Goal: Task Accomplishment & Management: Use online tool/utility

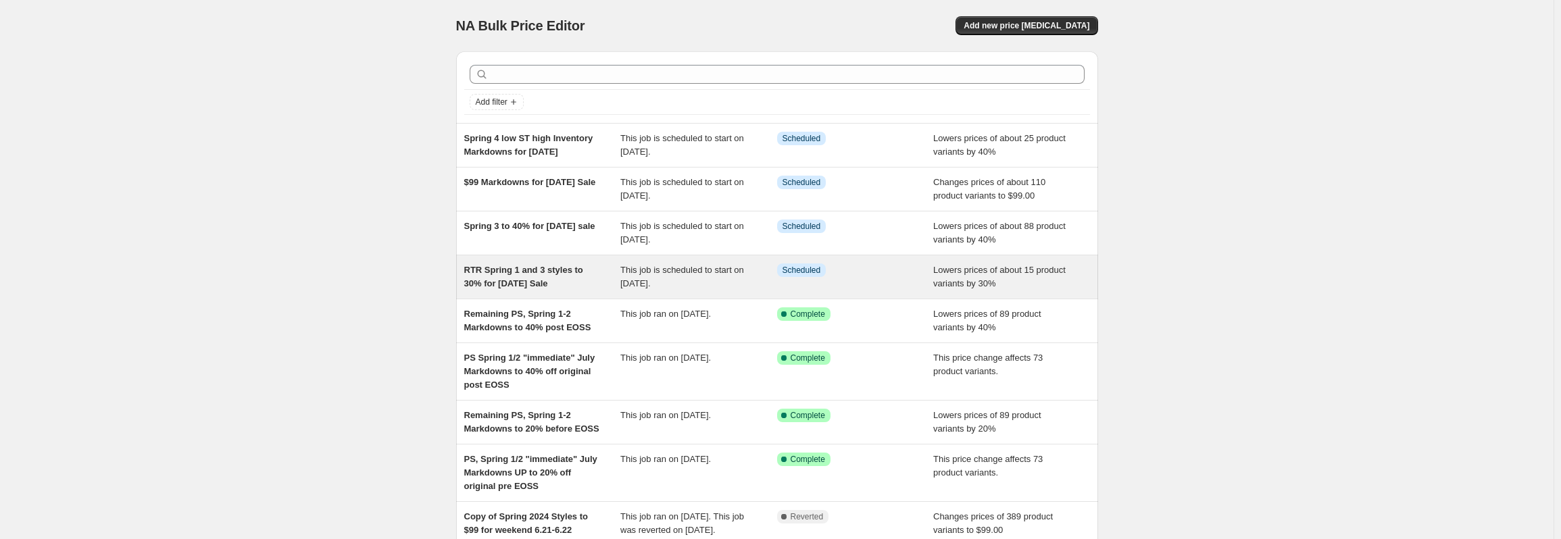
click at [589, 276] on div "RTR Spring 1 and 3 styles to 30% for [DATE] Sale" at bounding box center [542, 277] width 157 height 27
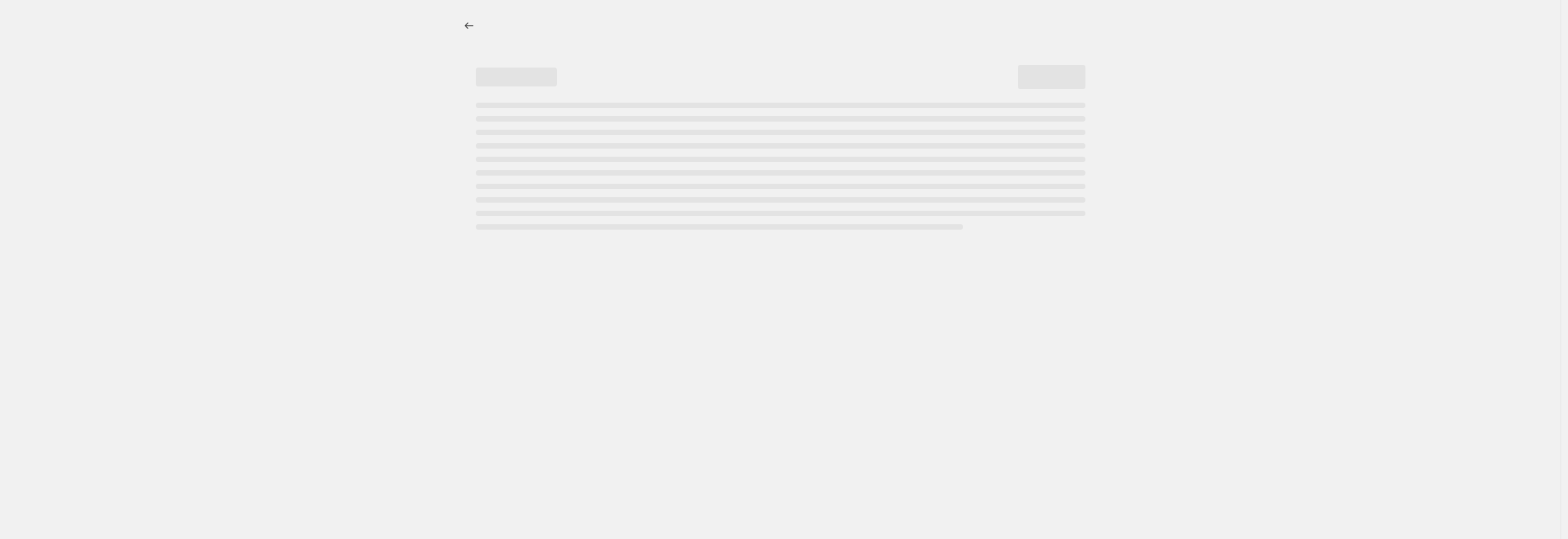
select select "percentage"
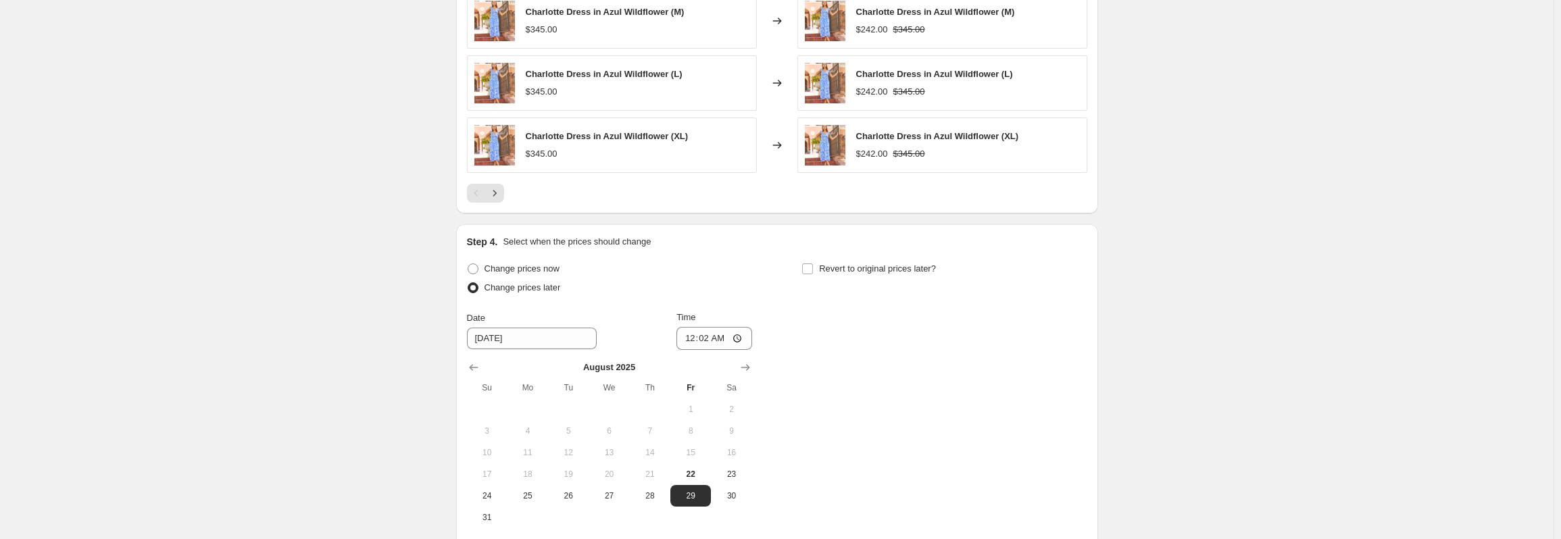
scroll to position [1189, 0]
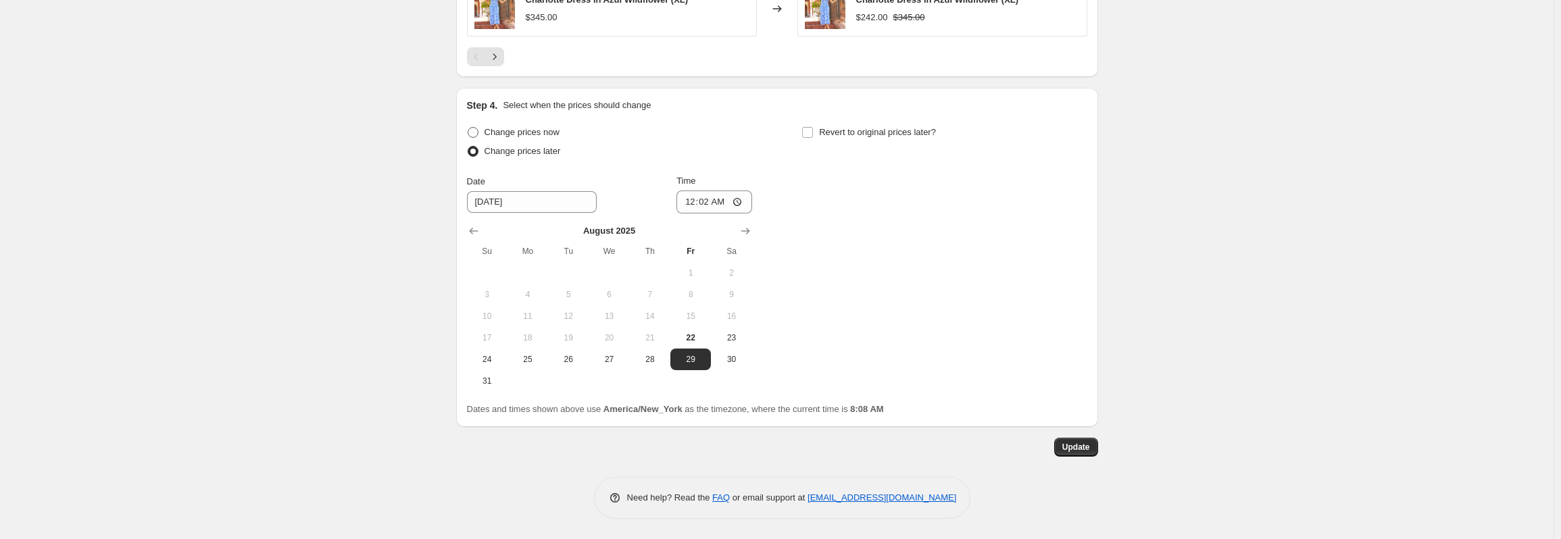
click at [505, 134] on span "Change prices now" at bounding box center [522, 132] width 75 height 10
click at [468, 128] on input "Change prices now" at bounding box center [468, 127] width 1 height 1
radio input "true"
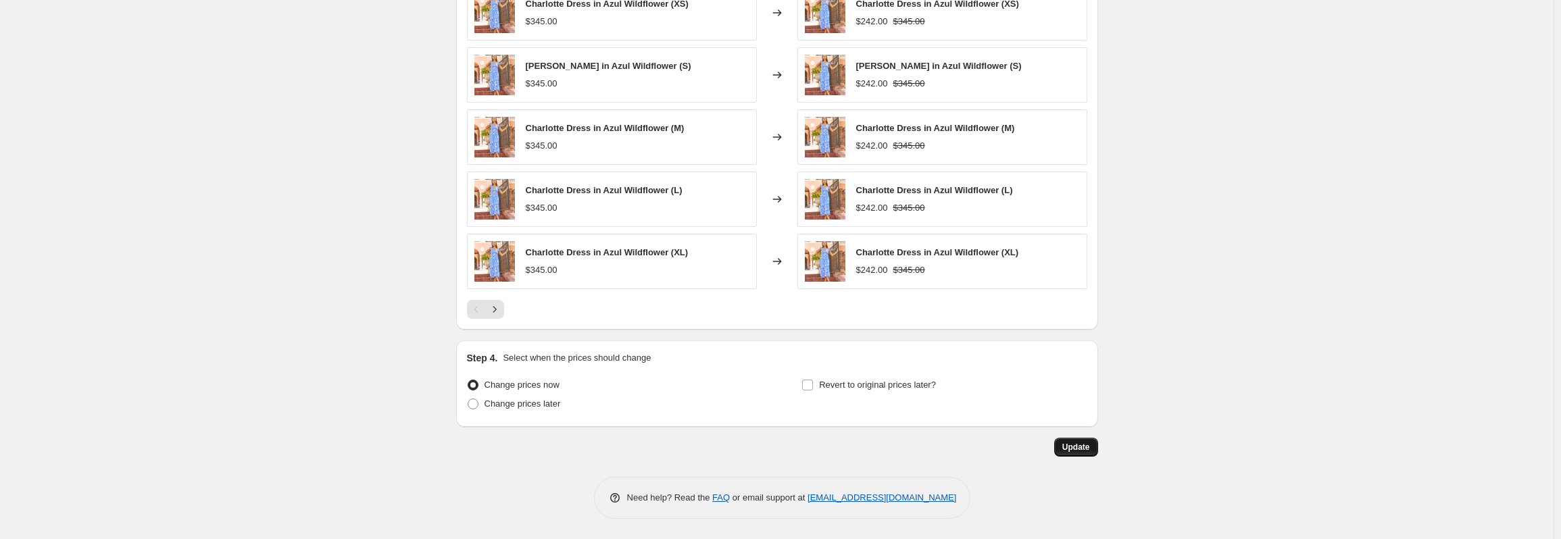
click at [1089, 452] on span "Update" at bounding box center [1077, 447] width 28 height 11
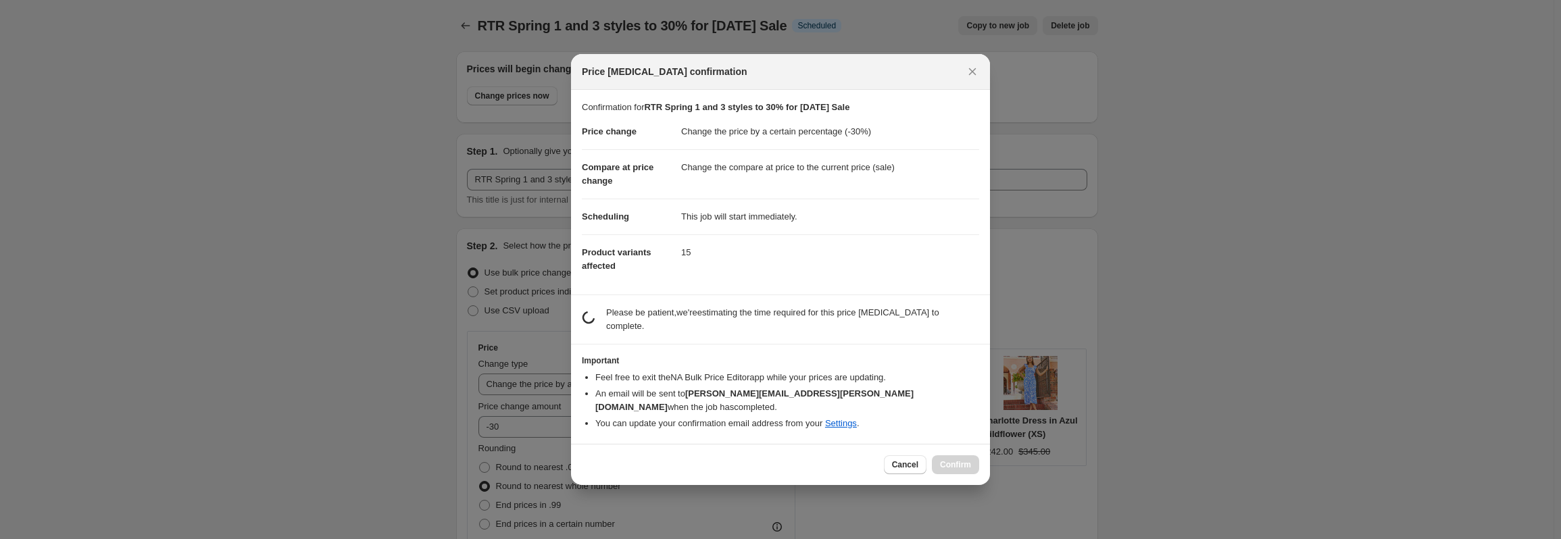
scroll to position [0, 0]
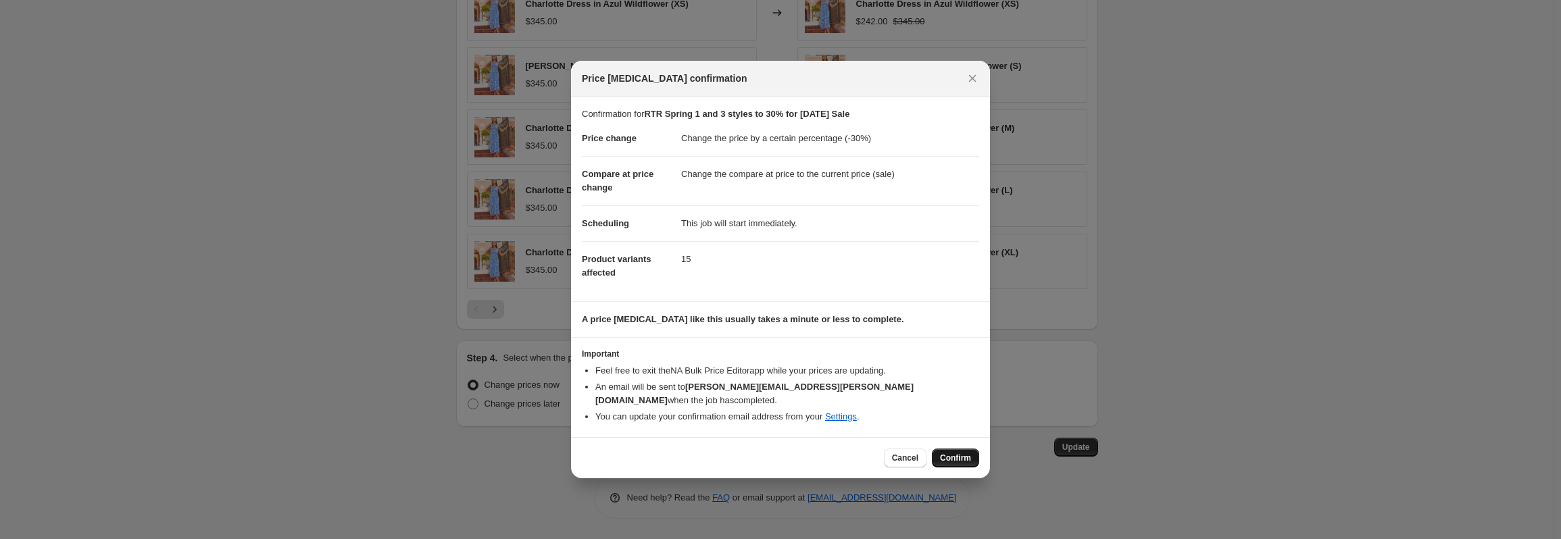
click at [958, 456] on span "Confirm" at bounding box center [955, 458] width 31 height 11
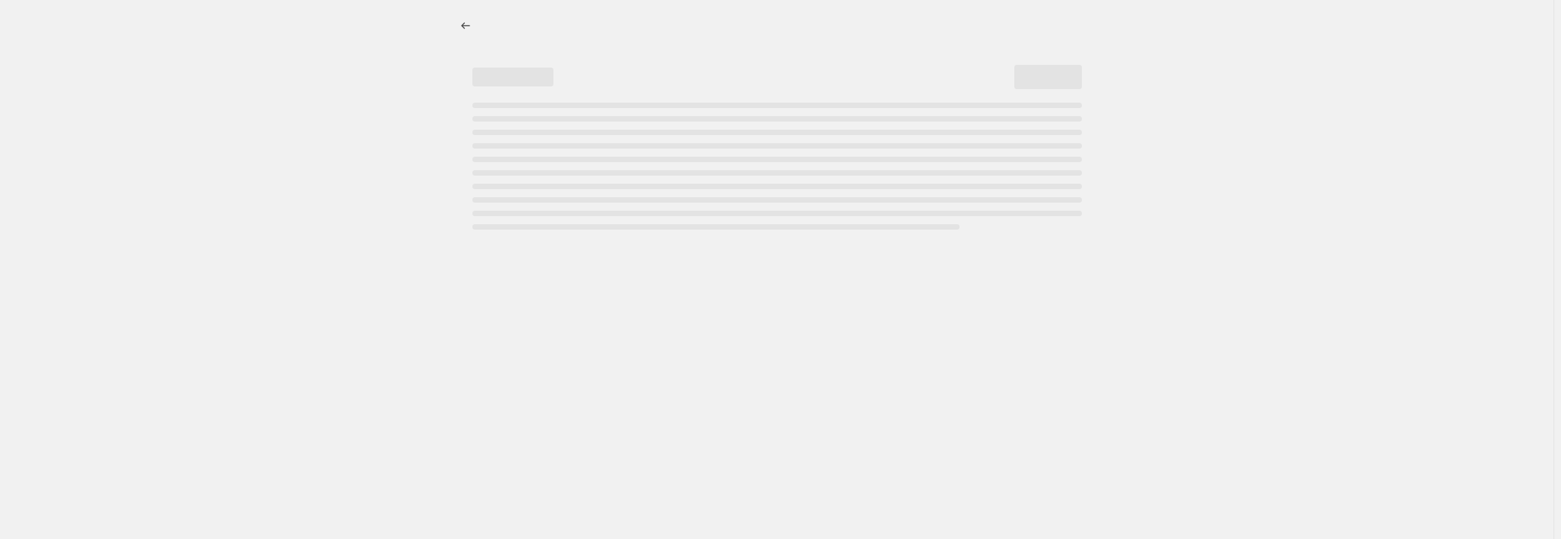
select select "percentage"
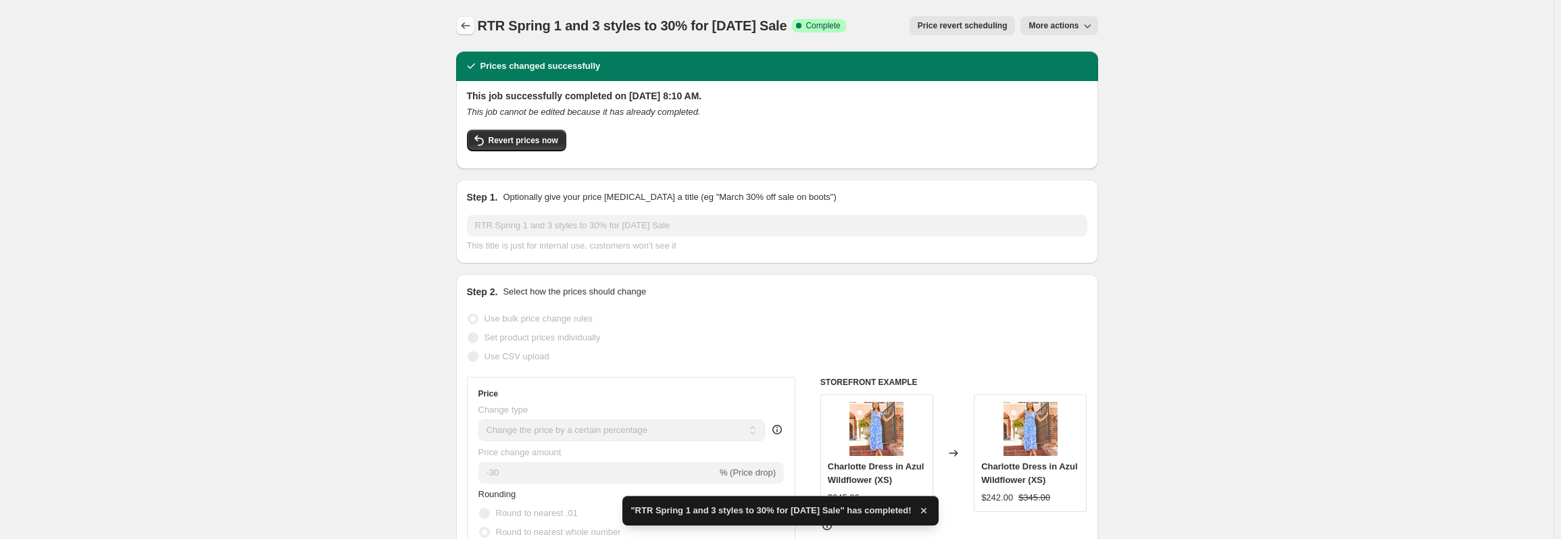
click at [469, 28] on icon "Price change jobs" at bounding box center [466, 26] width 14 height 14
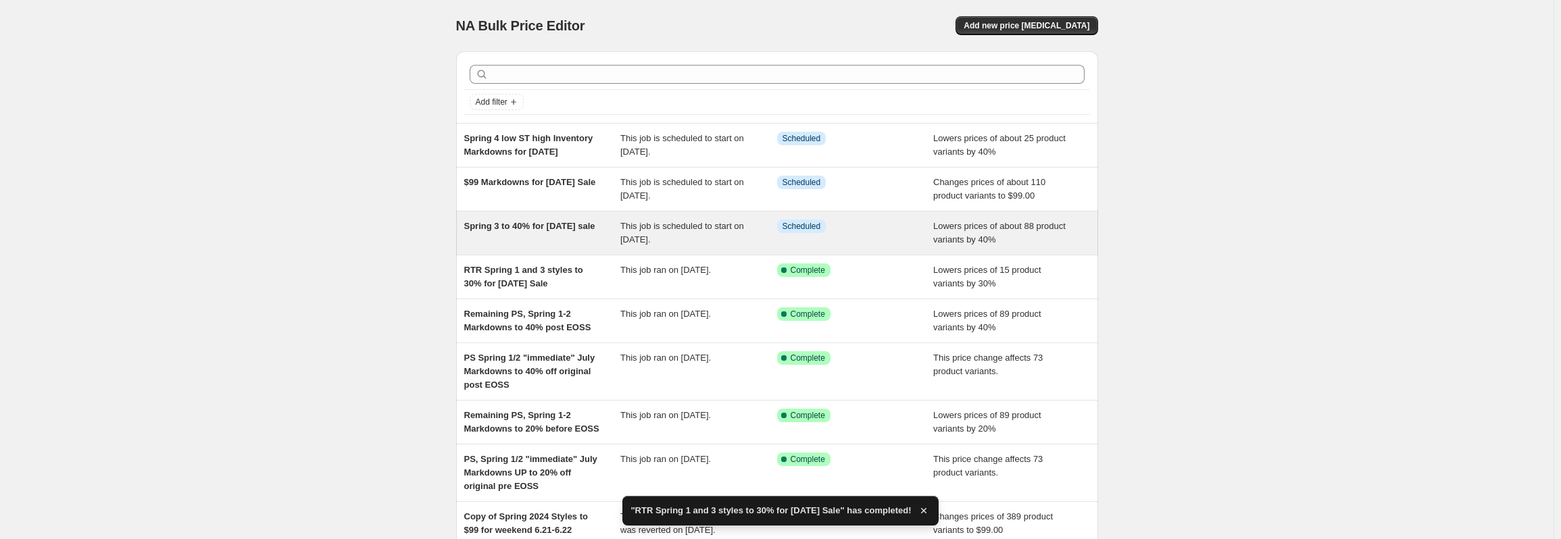
click at [568, 229] on span "Spring 3 to 40% for [DATE] sale" at bounding box center [529, 226] width 131 height 10
select select "percentage"
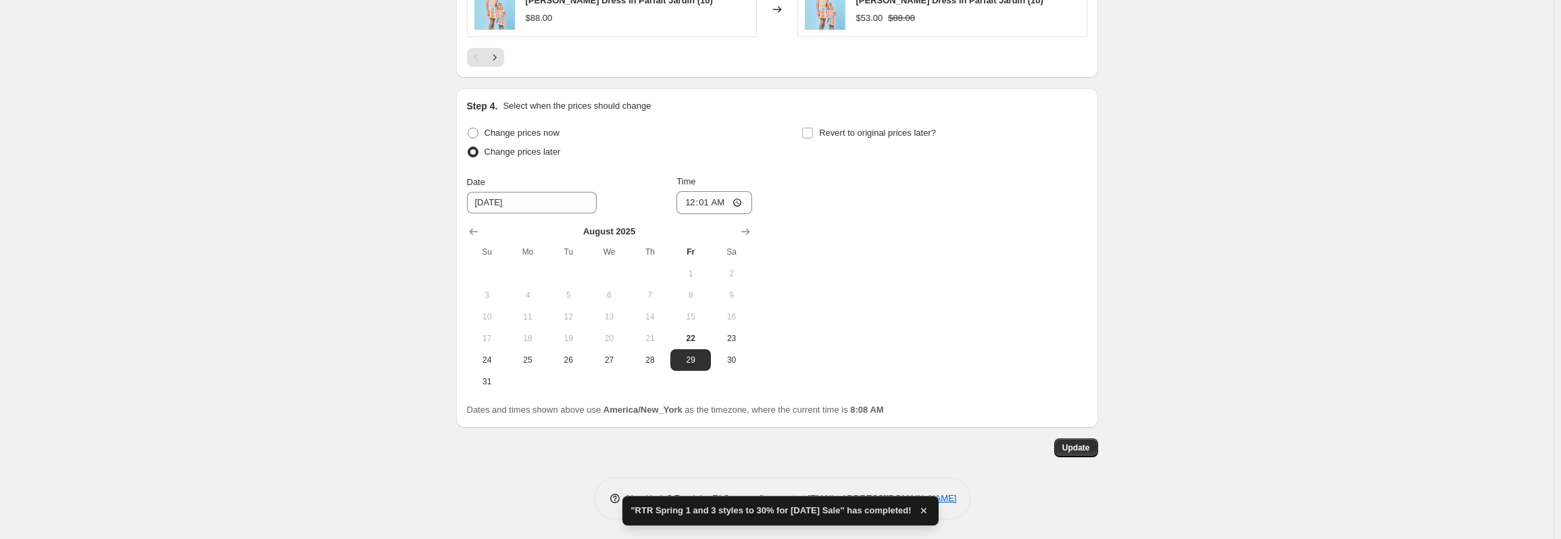
scroll to position [1189, 0]
click at [520, 134] on span "Change prices now" at bounding box center [522, 132] width 75 height 10
click at [468, 128] on input "Change prices now" at bounding box center [468, 127] width 1 height 1
radio input "true"
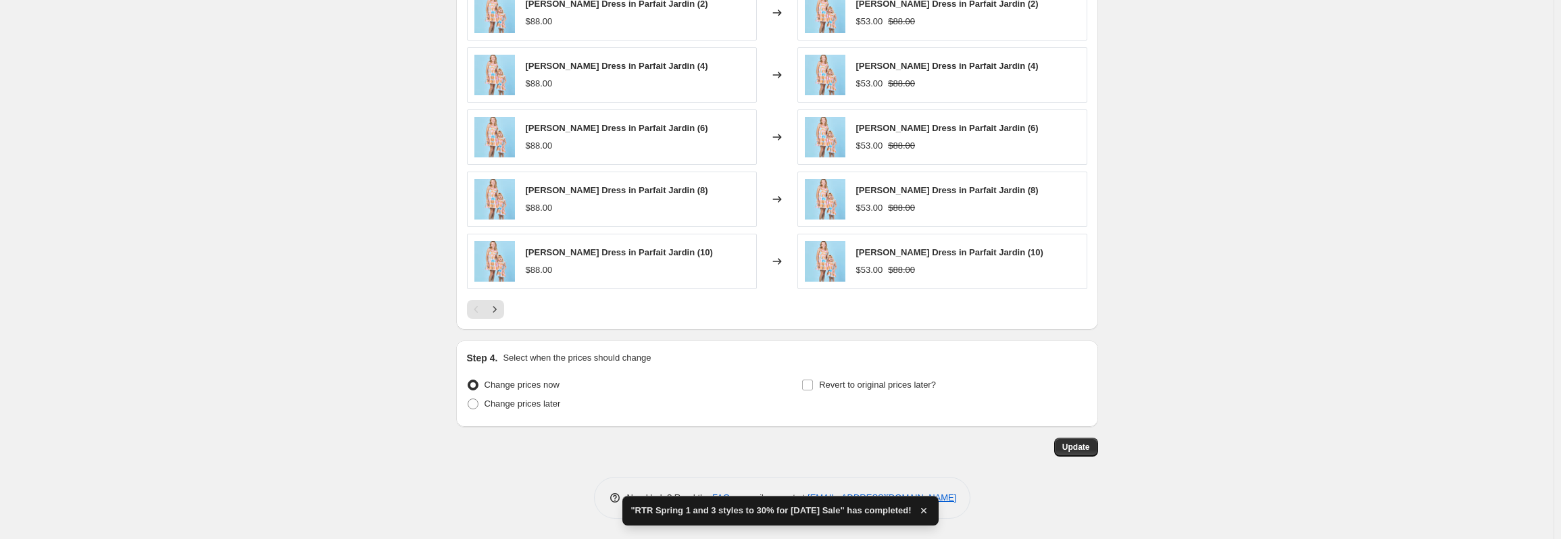
scroll to position [936, 0]
click at [1078, 452] on span "Update" at bounding box center [1077, 447] width 28 height 11
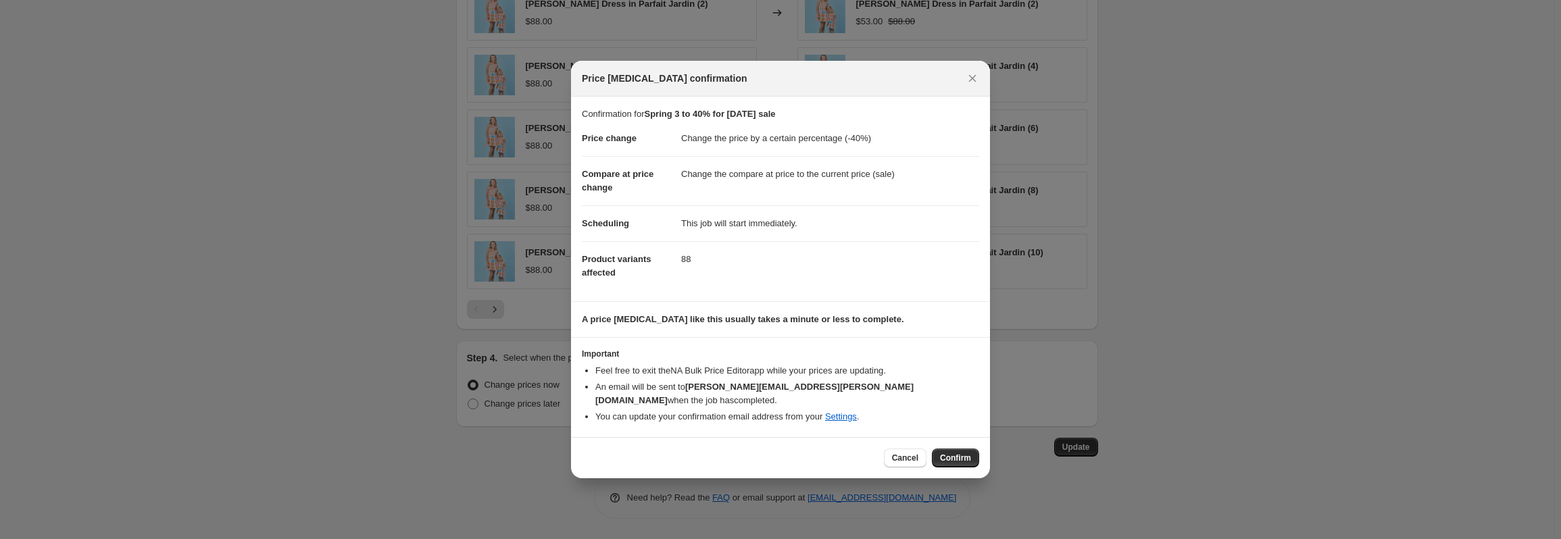
drag, startPoint x: 942, startPoint y: 450, endPoint x: 969, endPoint y: 439, distance: 28.2
click at [943, 453] on span "Confirm" at bounding box center [955, 458] width 31 height 11
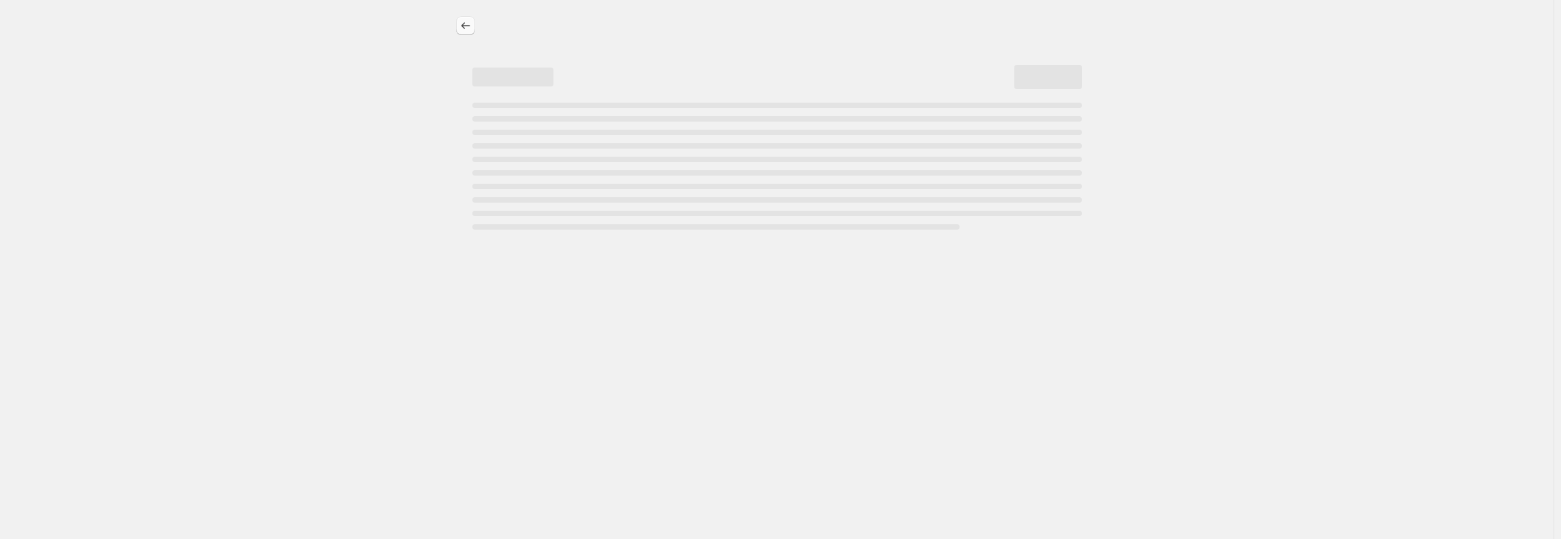
select select "percentage"
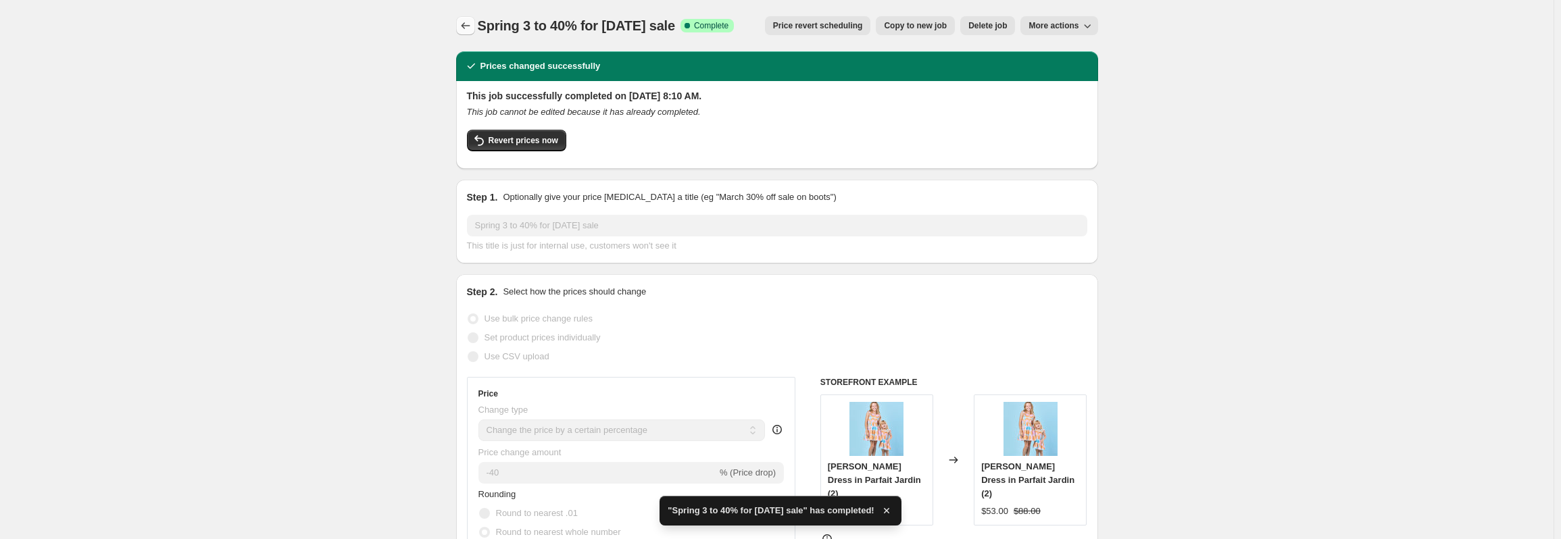
click at [472, 24] on icon "Price change jobs" at bounding box center [466, 26] width 14 height 14
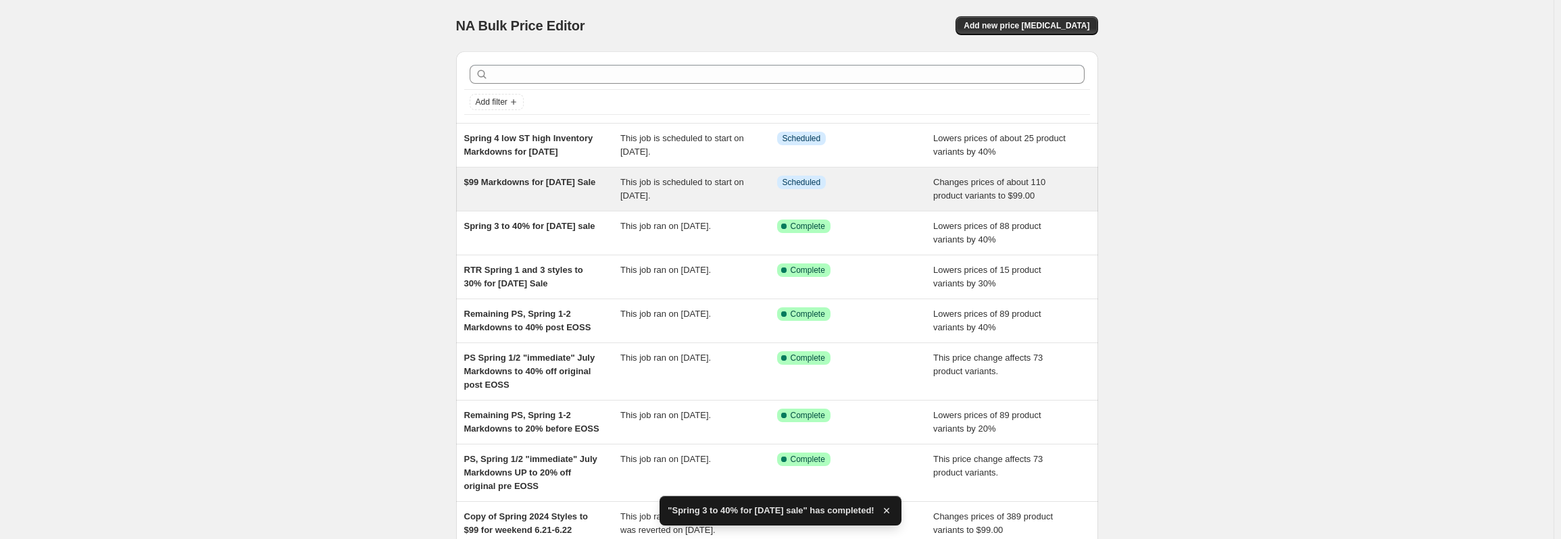
click at [583, 190] on div "$99 Markdowns for [DATE] Sale" at bounding box center [542, 189] width 157 height 27
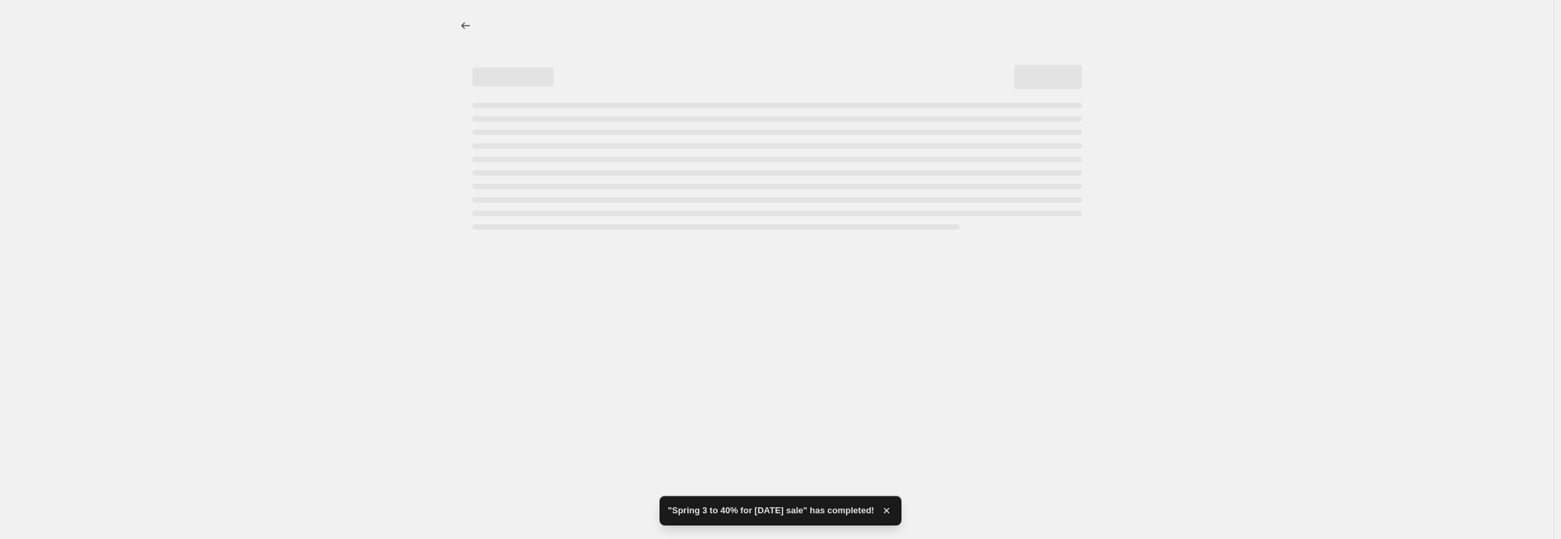
select select "no_change"
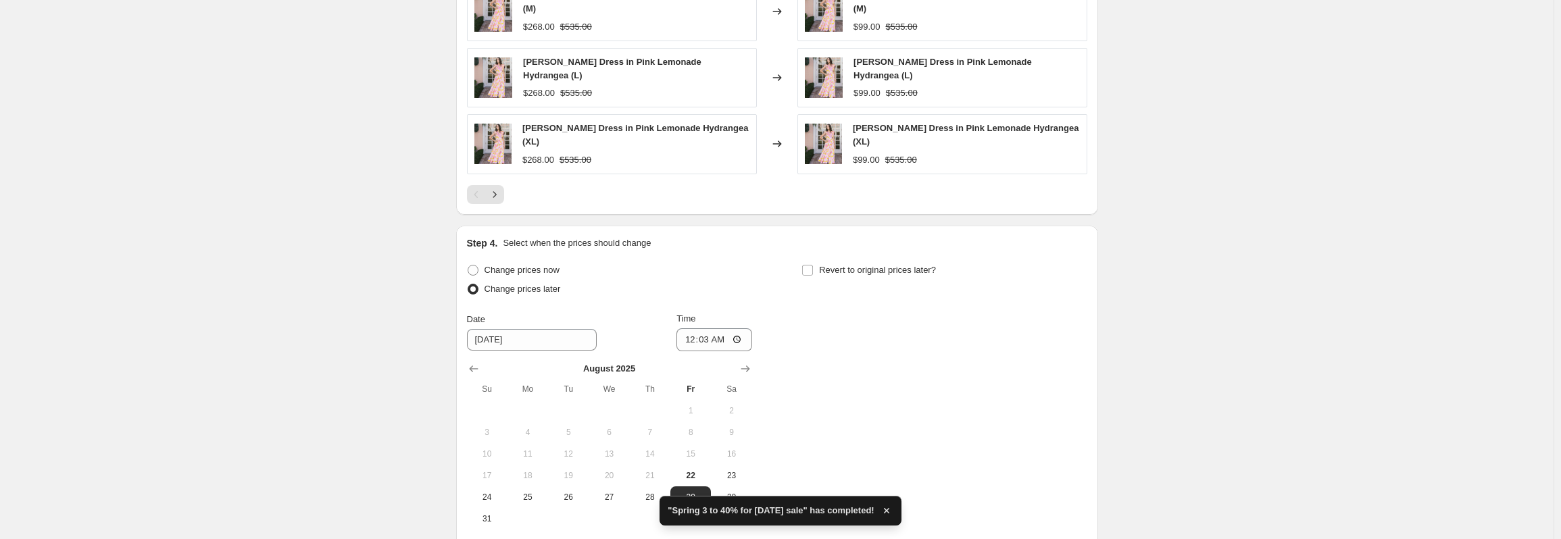
scroll to position [1063, 0]
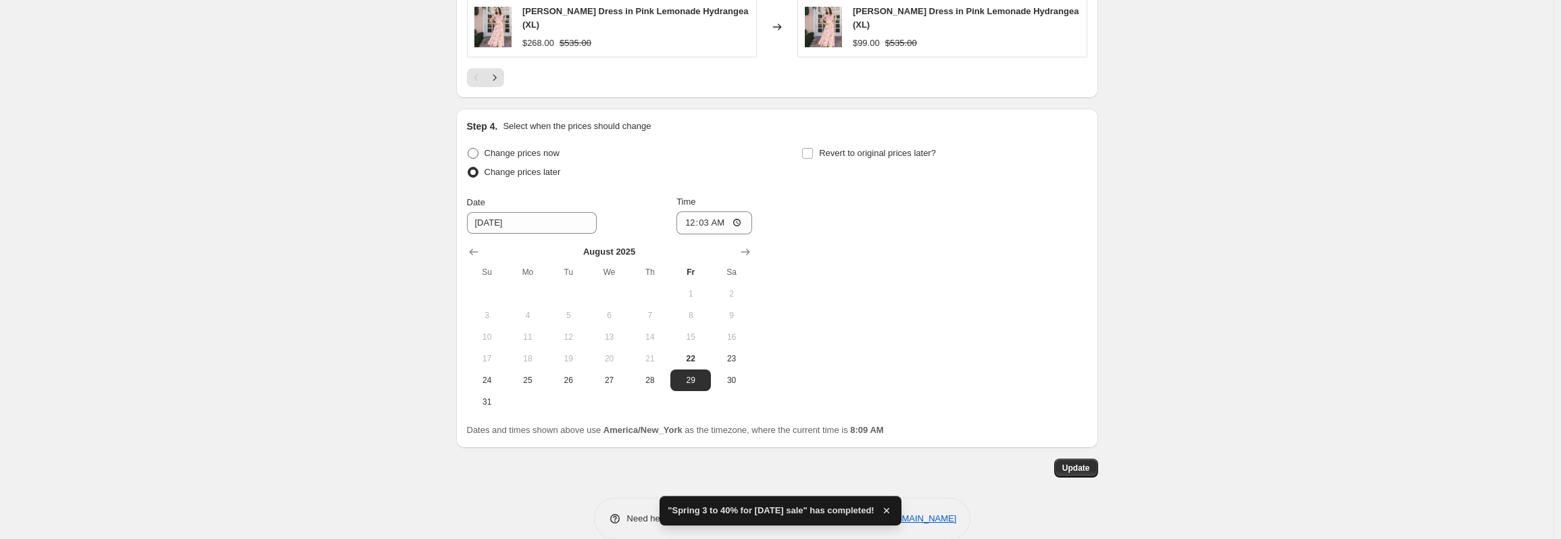
click at [532, 148] on span "Change prices now" at bounding box center [522, 153] width 75 height 10
click at [468, 148] on input "Change prices now" at bounding box center [468, 148] width 1 height 1
radio input "true"
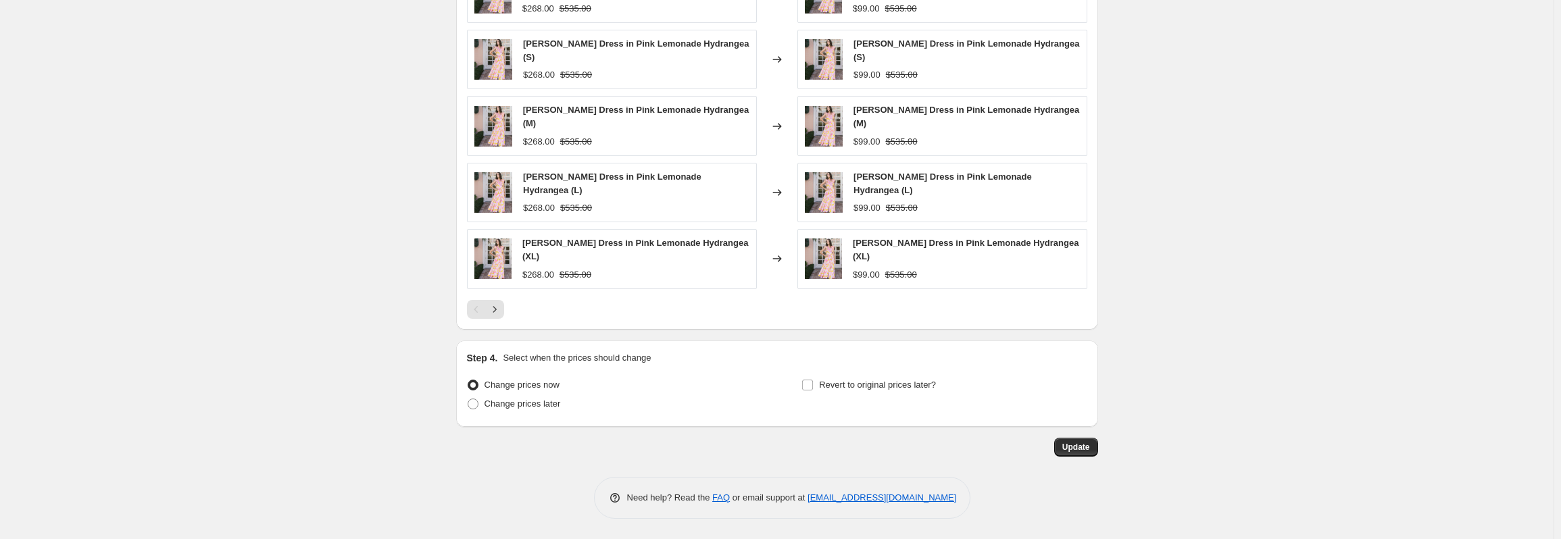
scroll to position [810, 0]
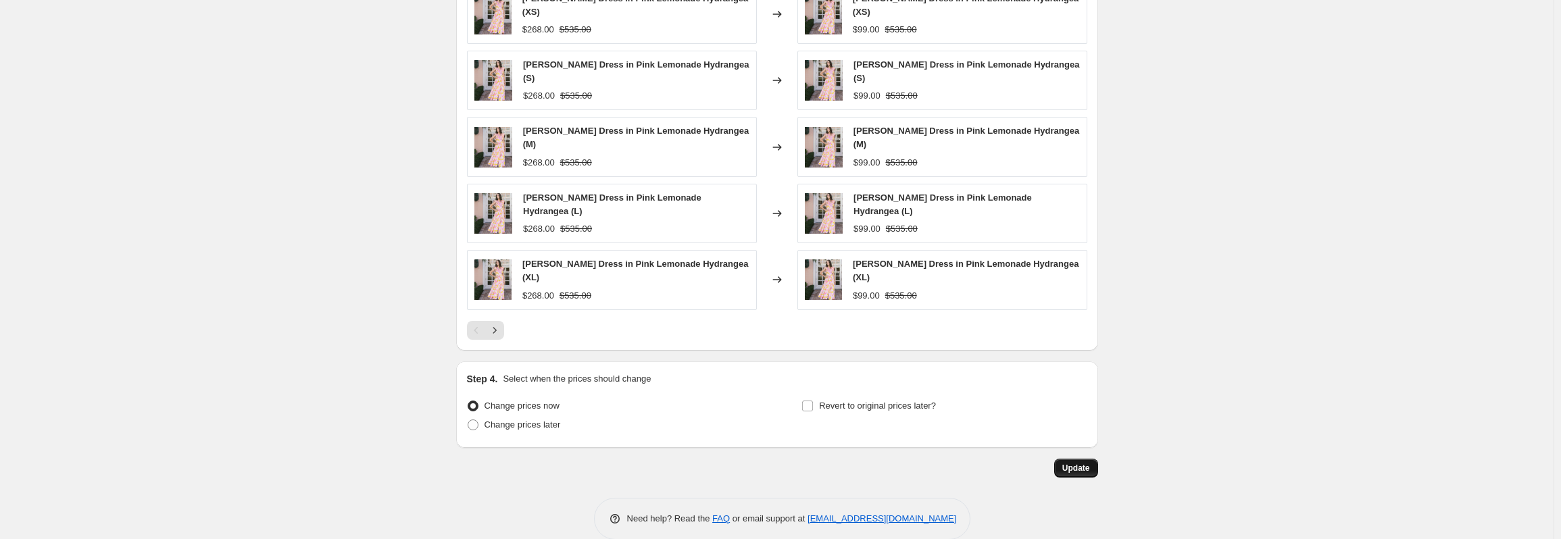
click at [1085, 463] on span "Update" at bounding box center [1077, 468] width 28 height 11
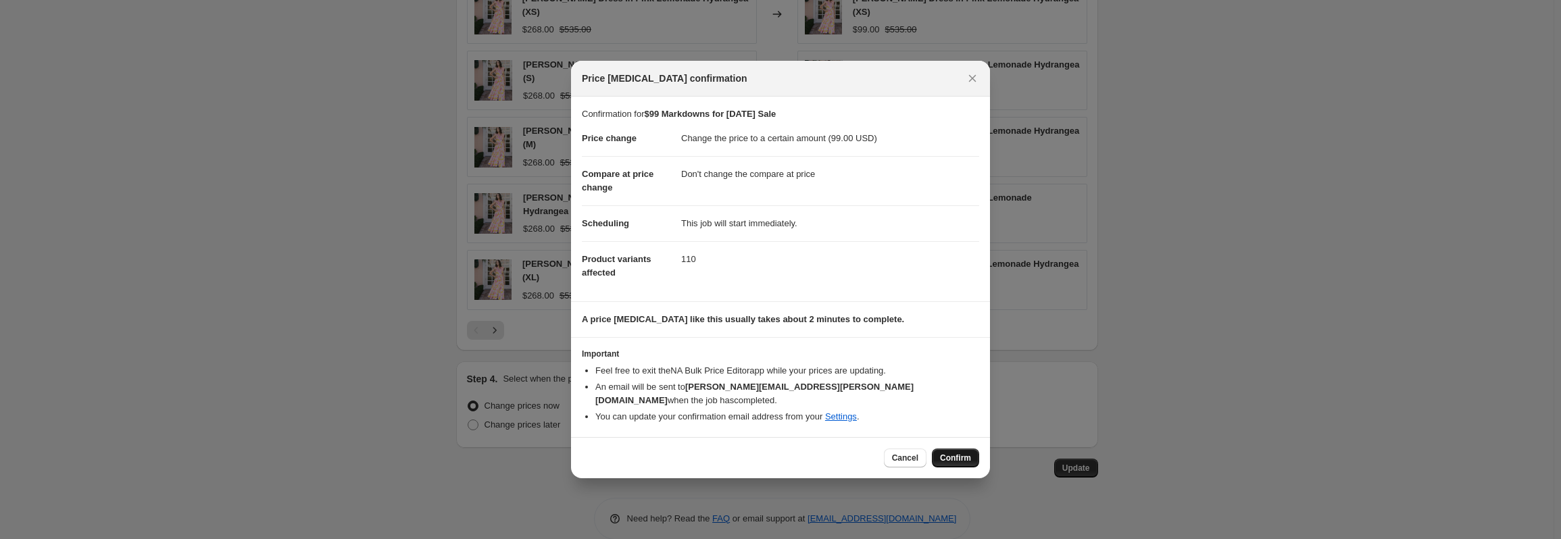
click at [965, 454] on span "Confirm" at bounding box center [955, 458] width 31 height 11
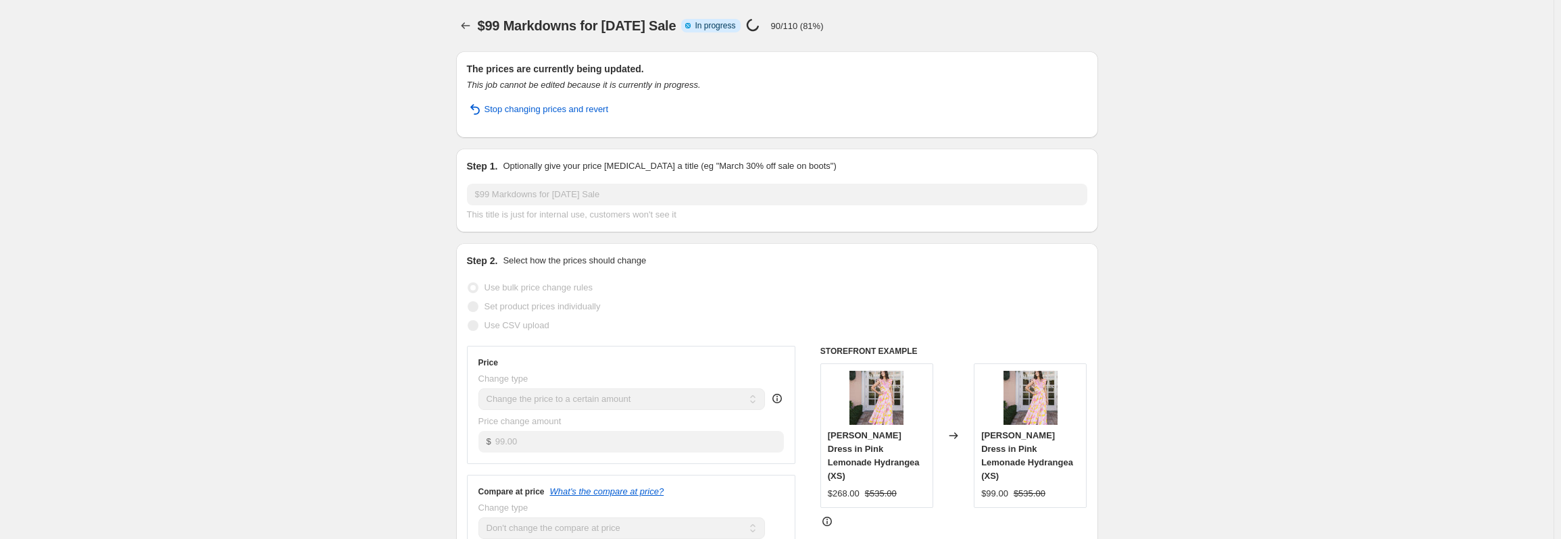
select select "no_change"
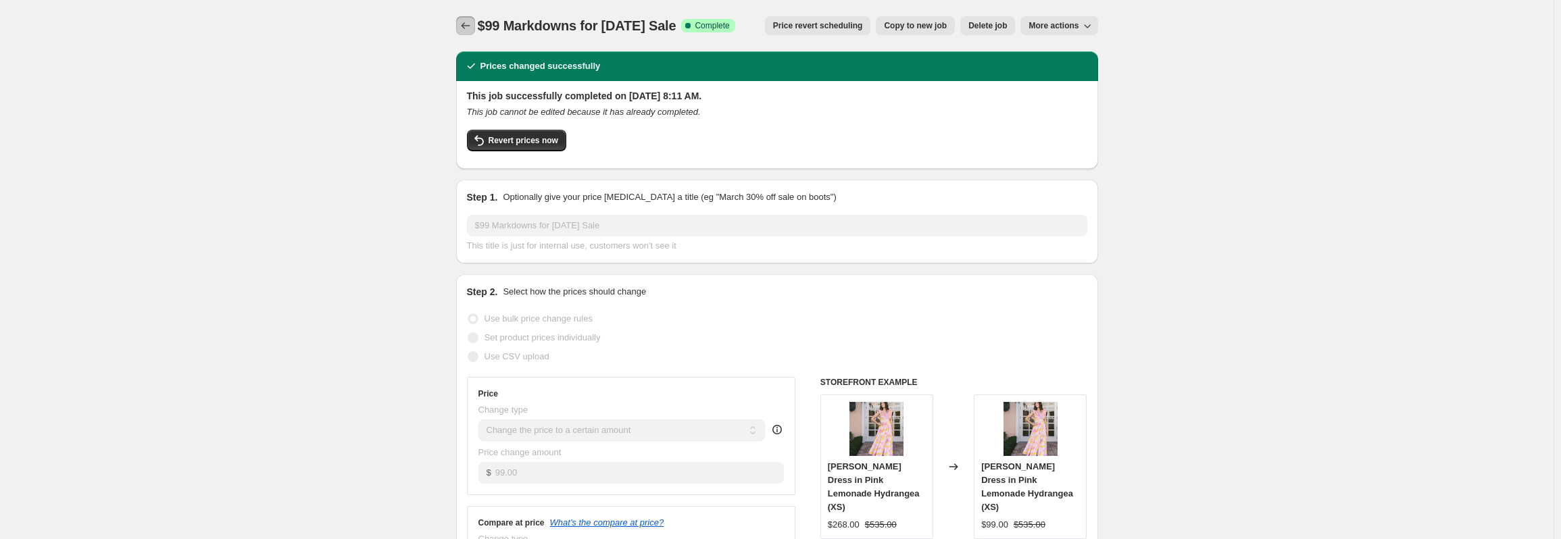
click at [460, 22] on button "Price change jobs" at bounding box center [465, 25] width 19 height 19
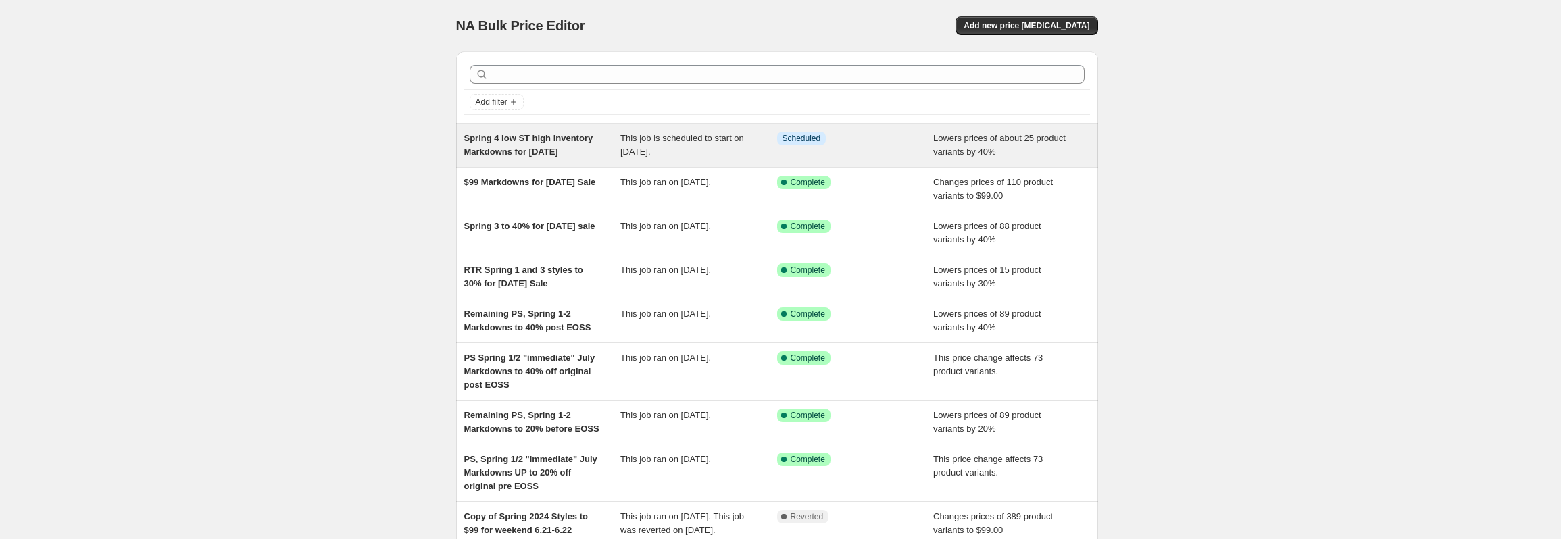
click at [562, 151] on span "Spring 4 low ST high Inventory Markdowns for [DATE]" at bounding box center [528, 145] width 129 height 24
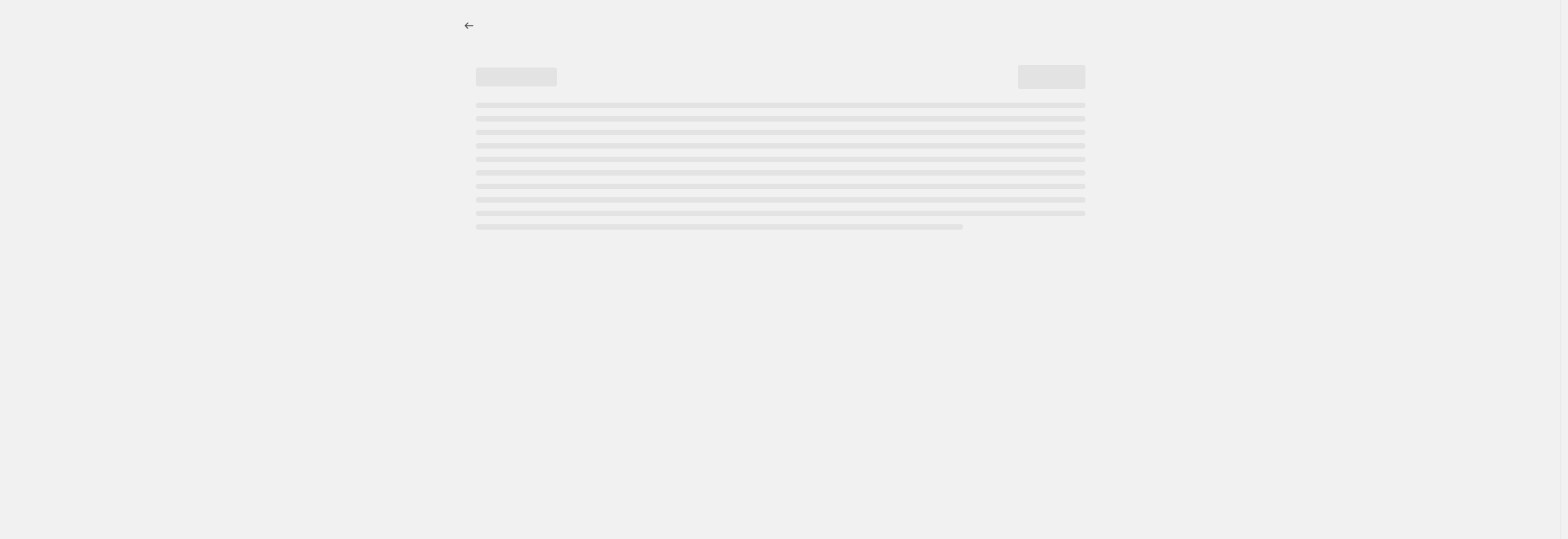
select select "percentage"
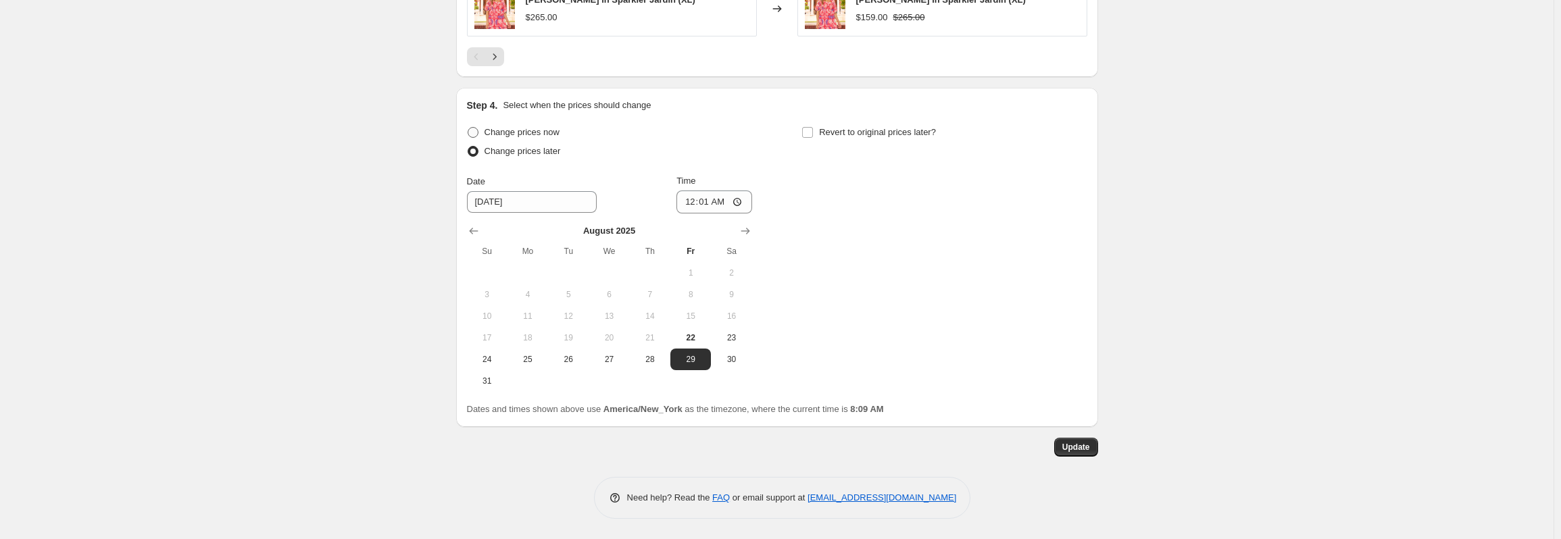
click at [548, 133] on span "Change prices now" at bounding box center [522, 132] width 75 height 10
click at [468, 128] on input "Change prices now" at bounding box center [468, 127] width 1 height 1
radio input "true"
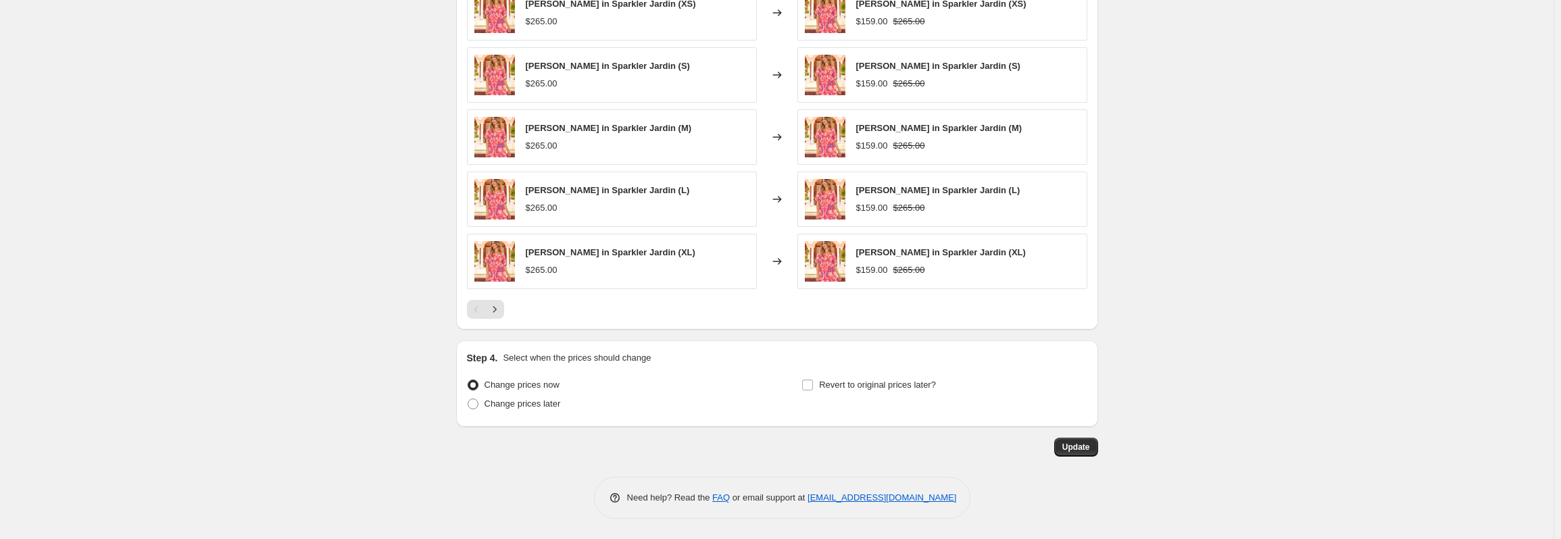
scroll to position [936, 0]
click at [1078, 445] on span "Update" at bounding box center [1077, 447] width 28 height 11
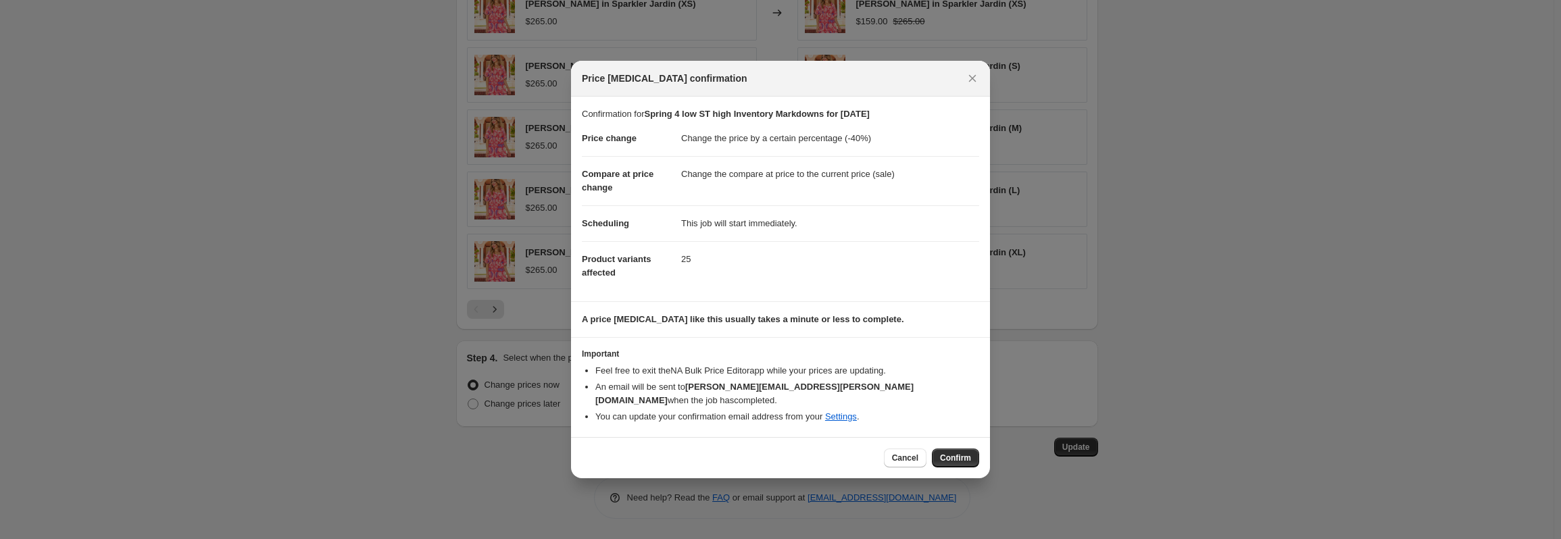
click at [962, 456] on span "Confirm" at bounding box center [955, 458] width 31 height 11
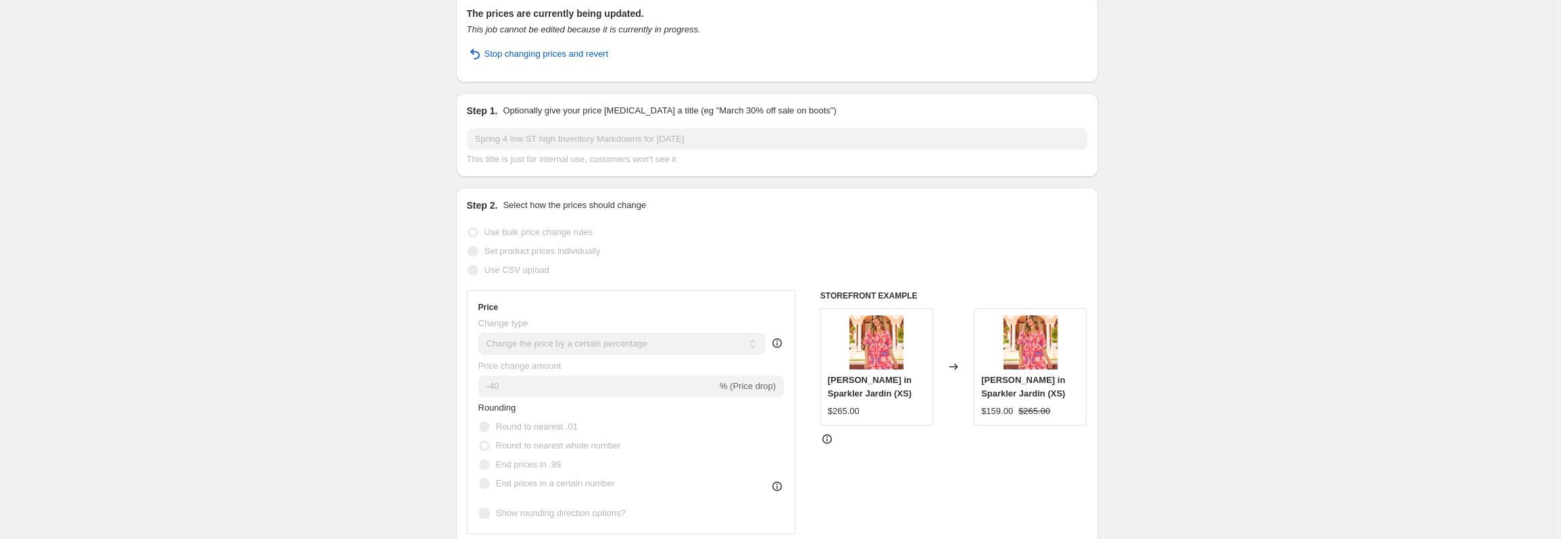
scroll to position [0, 0]
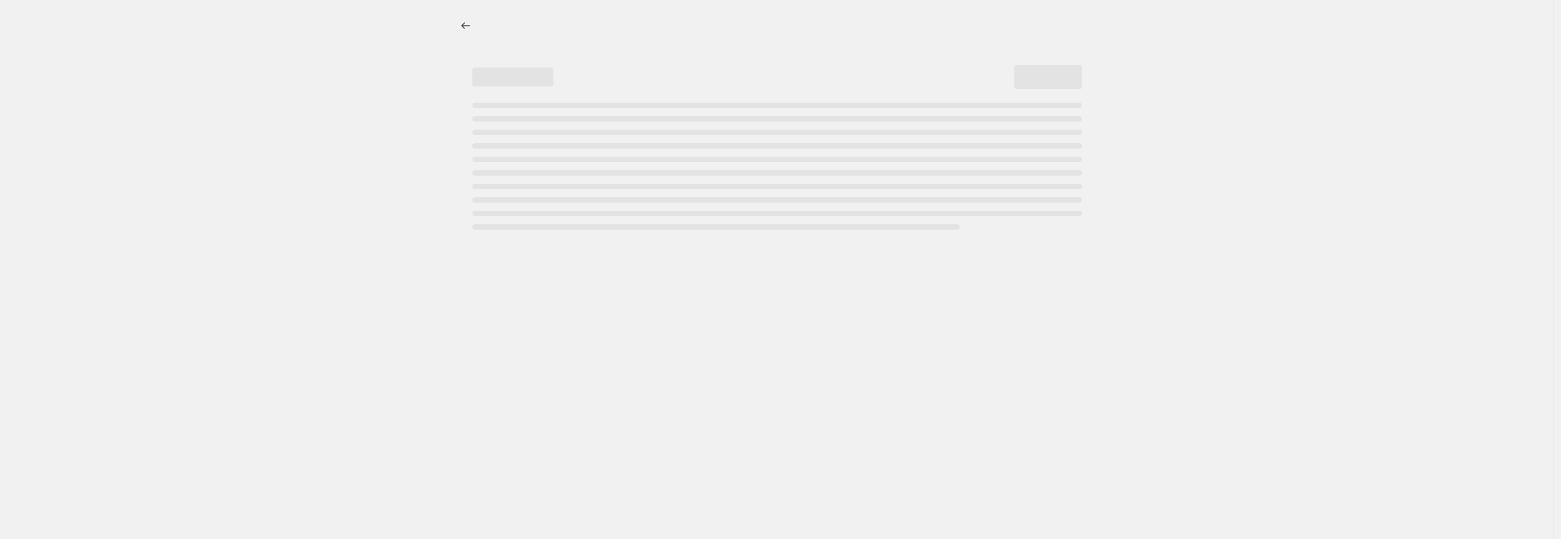
select select "percentage"
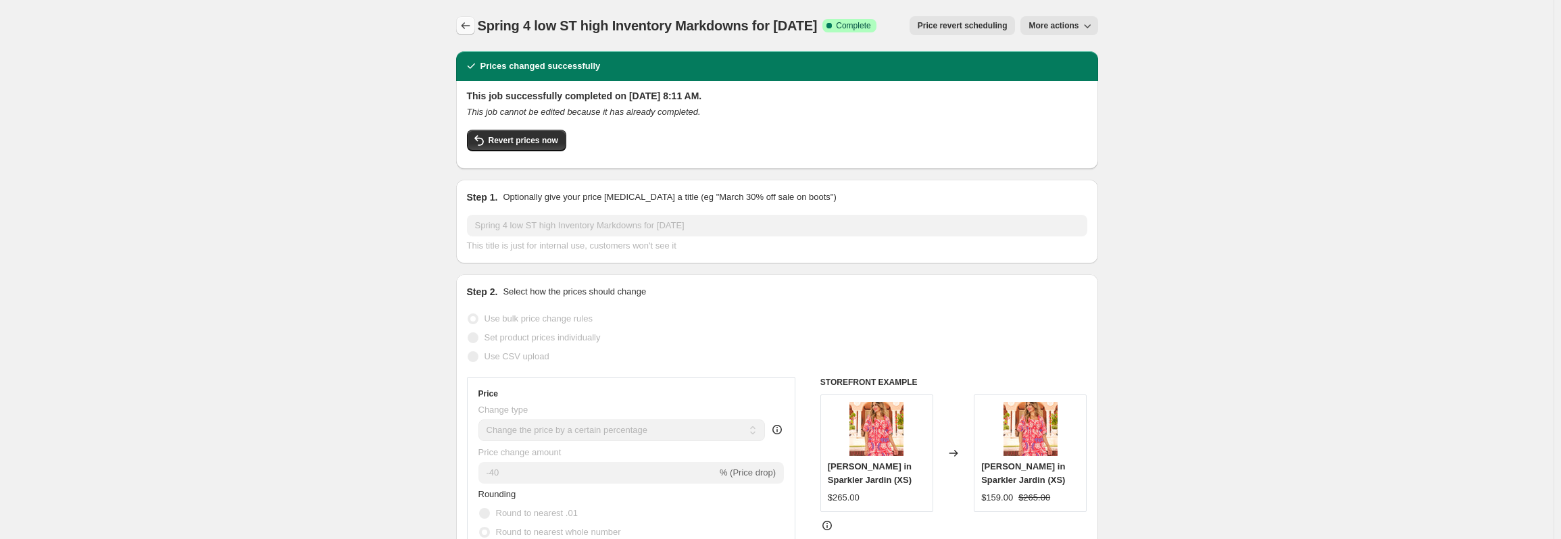
click at [472, 28] on icon "Price change jobs" at bounding box center [466, 26] width 14 height 14
